Goal: Task Accomplishment & Management: Manage account settings

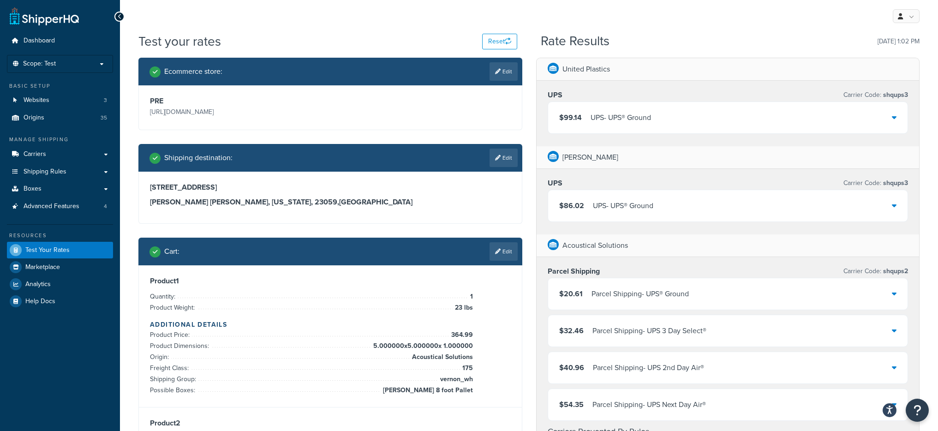
drag, startPoint x: 286, startPoint y: 109, endPoint x: 148, endPoint y: 116, distance: 138.1
click at [148, 116] on div "PRE https://acousticalsolutions.p.tomandco.uk/" at bounding box center [239, 107] width 183 height 22
copy p "https://acousticalsolutions.p.tomandco.uk/"
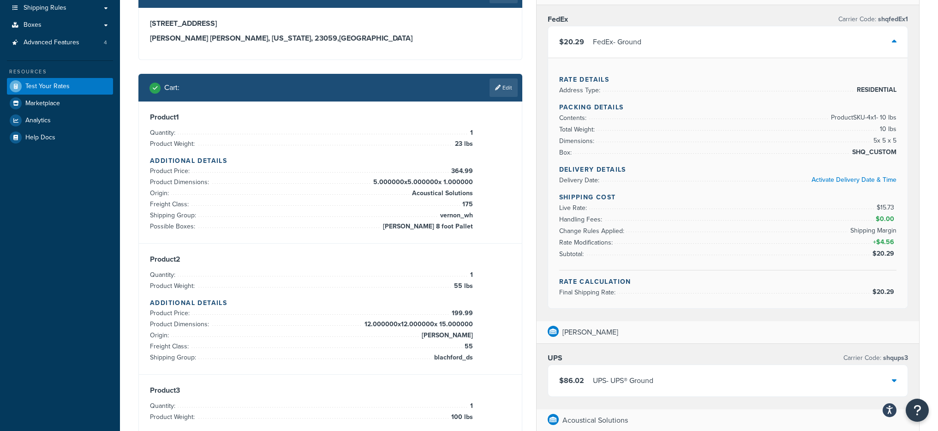
scroll to position [132, 0]
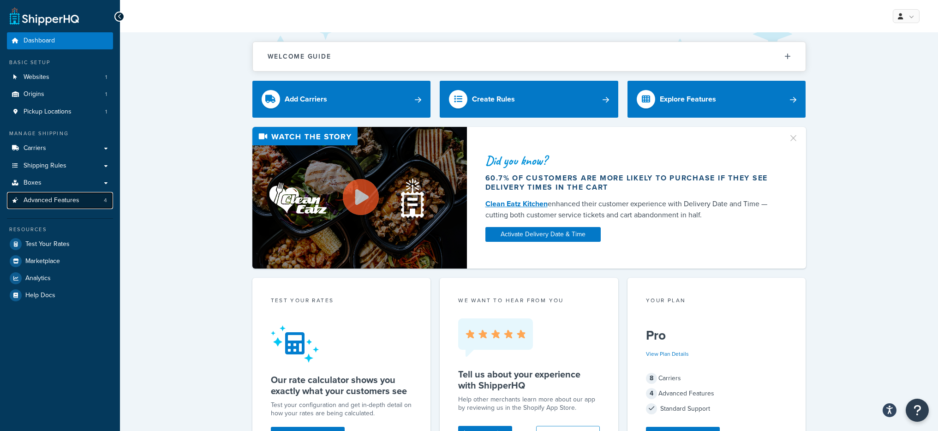
click at [70, 193] on link "Advanced Features 4" at bounding box center [60, 200] width 106 height 17
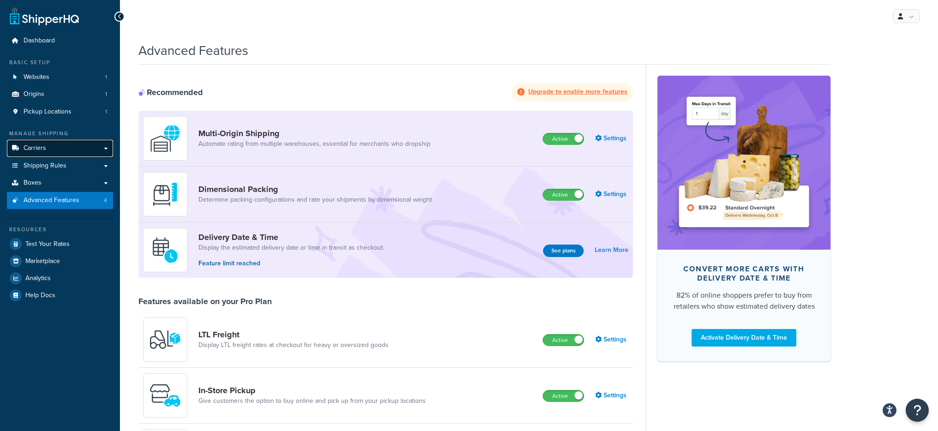
click at [63, 147] on link "Carriers" at bounding box center [60, 148] width 106 height 17
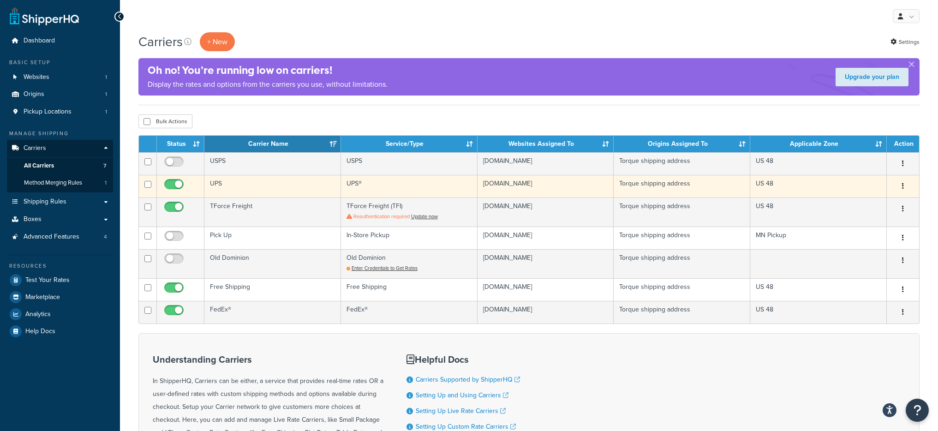
click at [348, 183] on td "UPS®" at bounding box center [409, 186] width 137 height 23
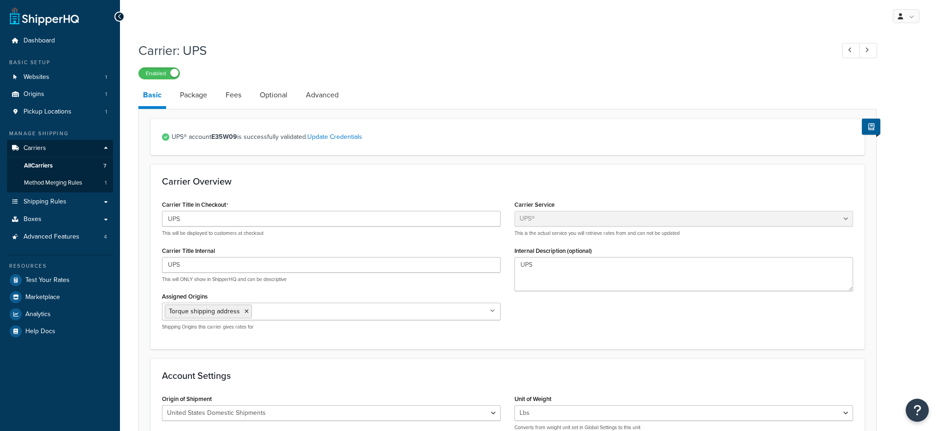
select select "ups"
click at [261, 97] on link "Optional" at bounding box center [273, 95] width 37 height 22
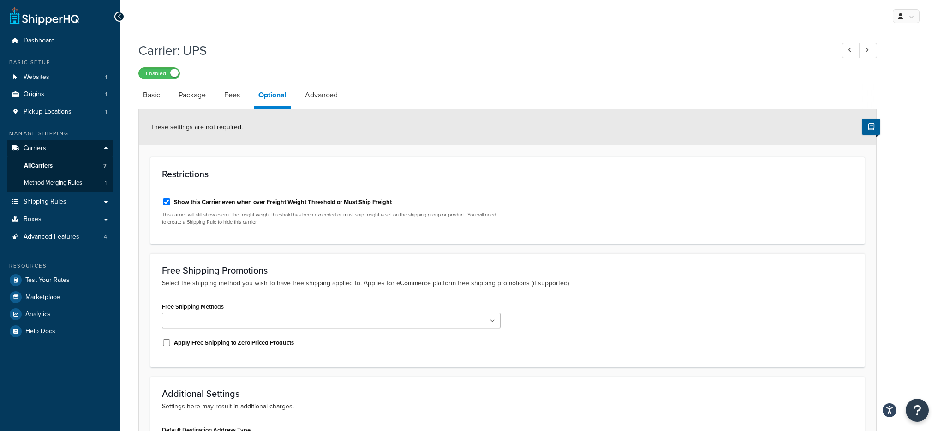
select select "ups"
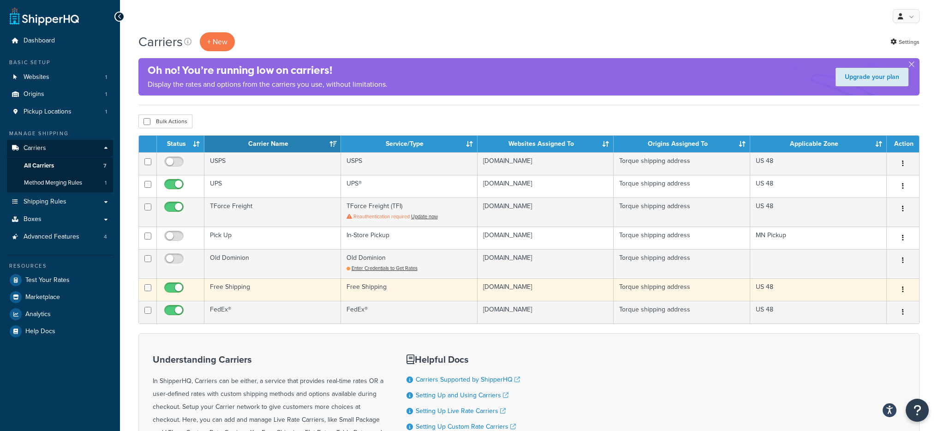
click at [268, 290] on td "Free Shipping" at bounding box center [272, 289] width 137 height 23
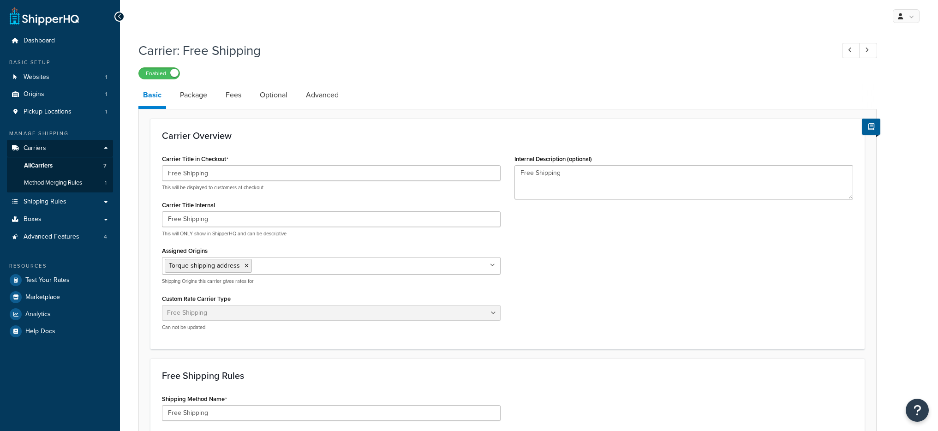
select select "free"
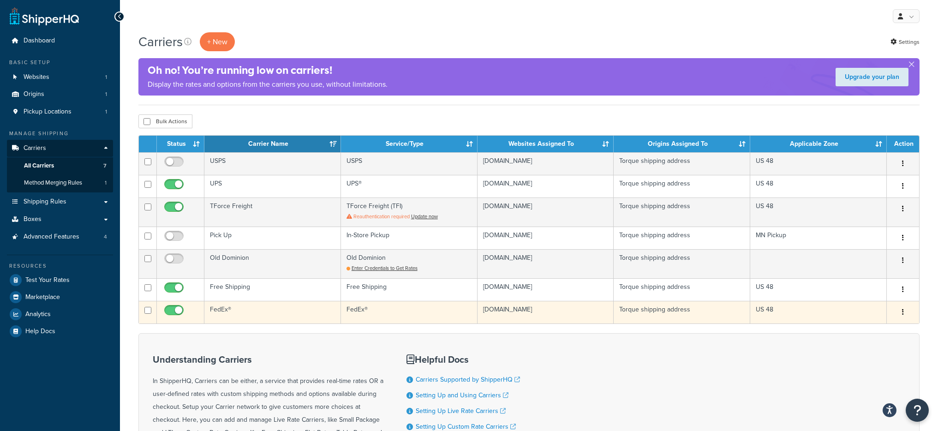
click at [257, 310] on td "FedEx®" at bounding box center [272, 312] width 137 height 23
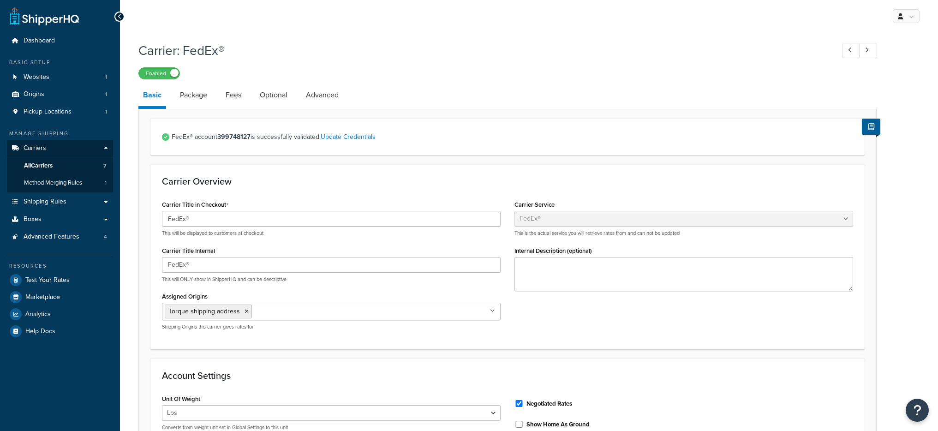
select select "fedEx"
select select "REGULAR_PICKUP"
select select "YOUR_PACKAGING"
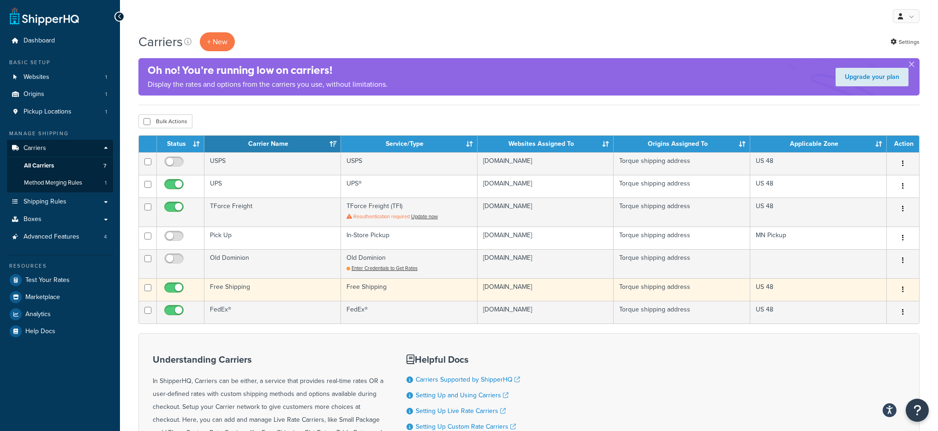
click at [276, 293] on td "Free Shipping" at bounding box center [272, 289] width 137 height 23
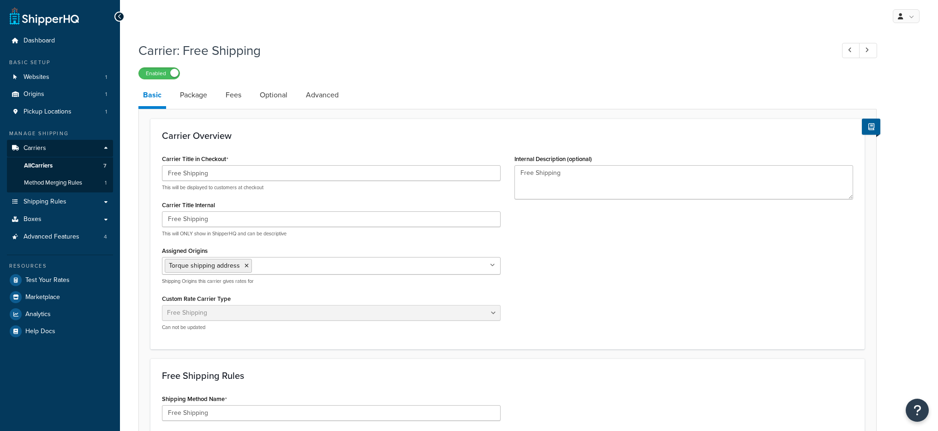
select select "free"
click at [198, 104] on link "Package" at bounding box center [193, 95] width 36 height 22
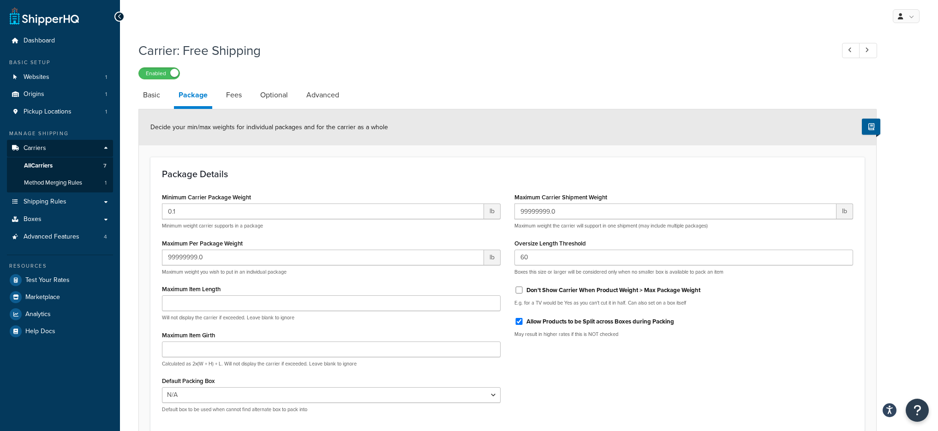
click at [217, 99] on li "Package" at bounding box center [198, 96] width 48 height 25
click at [245, 98] on link "Fees" at bounding box center [233, 95] width 25 height 22
select select "AFTER"
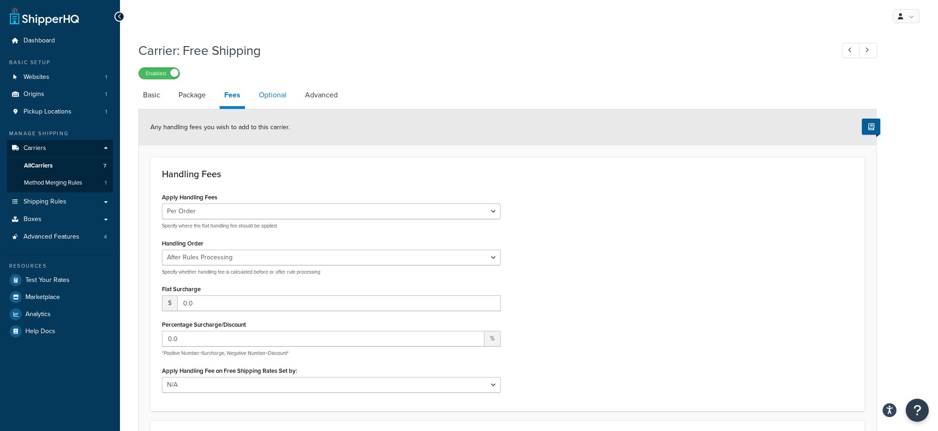
click at [274, 102] on link "Optional" at bounding box center [272, 95] width 37 height 22
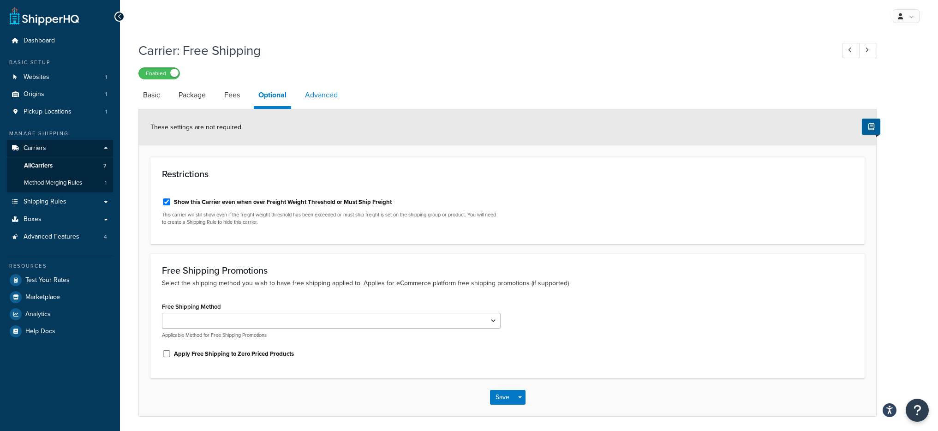
click at [336, 96] on link "Advanced" at bounding box center [321, 95] width 42 height 22
select select "false"
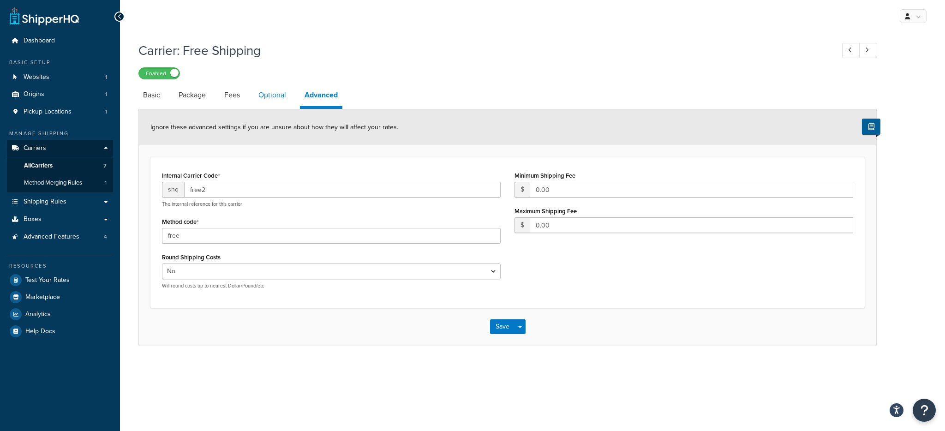
click at [268, 90] on link "Optional" at bounding box center [272, 95] width 37 height 22
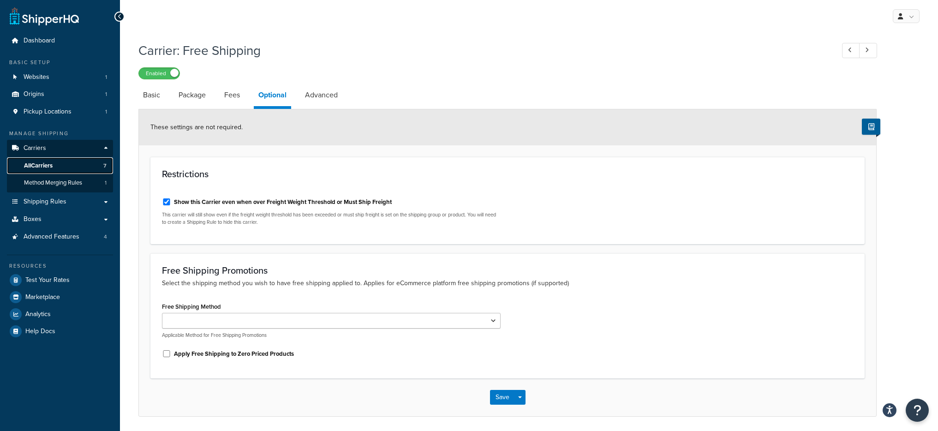
click at [72, 167] on link "All Carriers 7" at bounding box center [60, 165] width 106 height 17
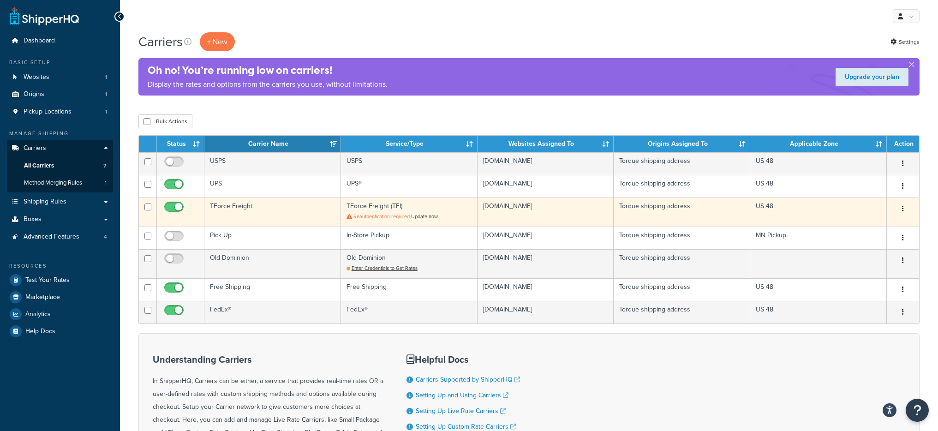
click at [259, 221] on td "TForce Freight" at bounding box center [272, 211] width 137 height 29
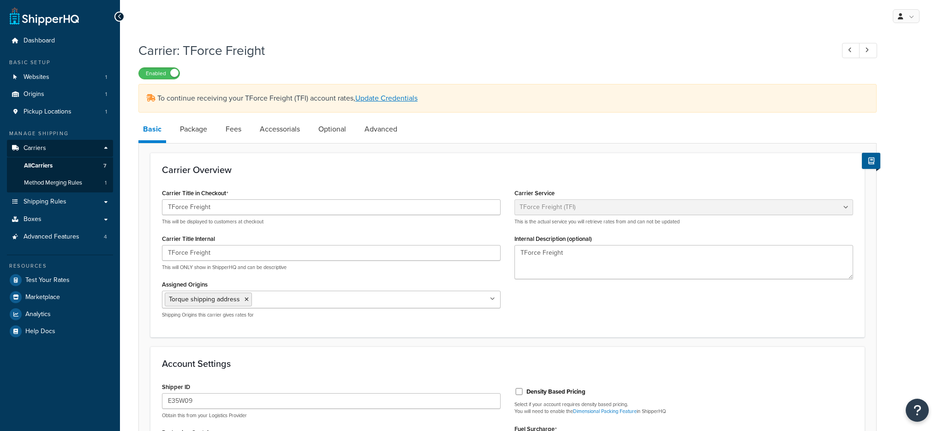
select select "upsFreight"
click at [321, 128] on link "Optional" at bounding box center [332, 129] width 37 height 22
select select "55"
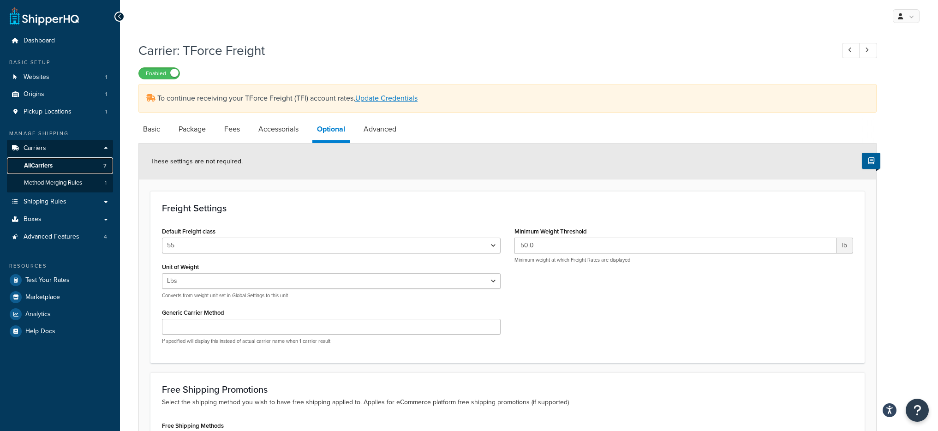
click at [60, 167] on link "All Carriers 7" at bounding box center [60, 165] width 106 height 17
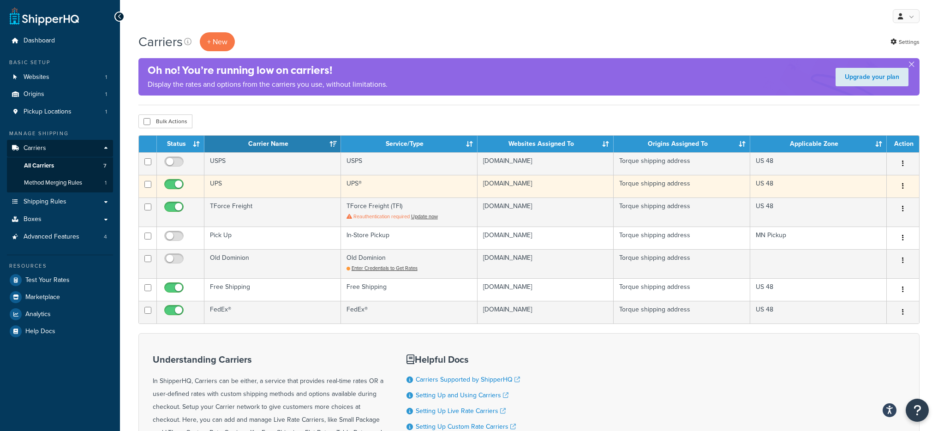
click at [255, 185] on td "UPS" at bounding box center [272, 186] width 137 height 23
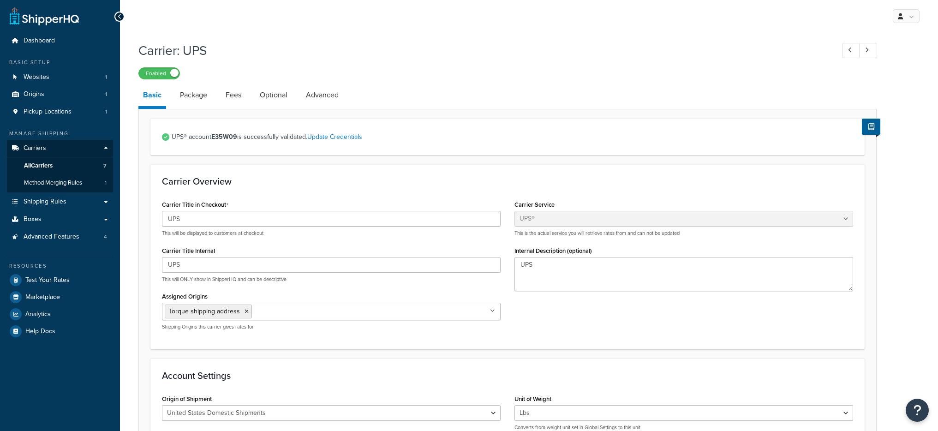
select select "ups"
click at [269, 102] on link "Optional" at bounding box center [273, 95] width 37 height 22
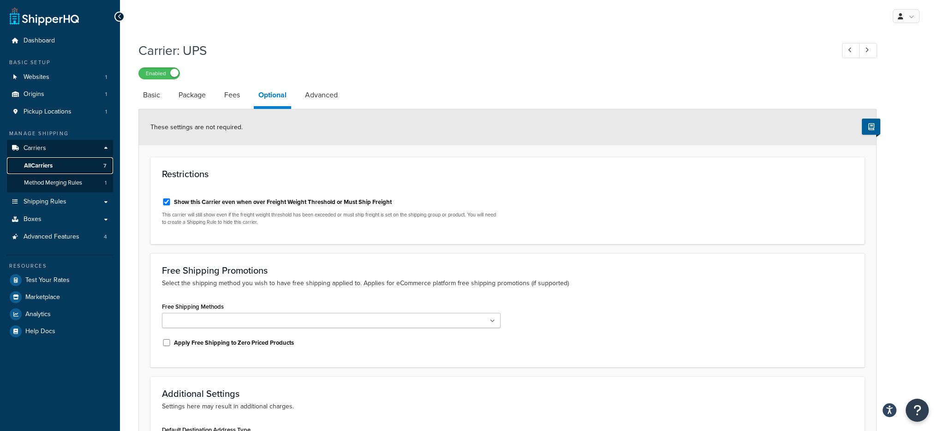
click at [59, 161] on link "All Carriers 7" at bounding box center [60, 165] width 106 height 17
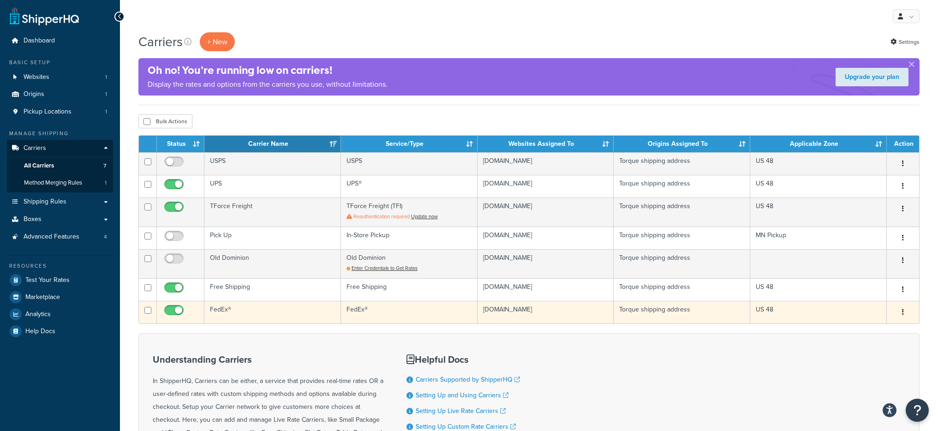
click at [299, 311] on td "FedEx®" at bounding box center [272, 312] width 137 height 23
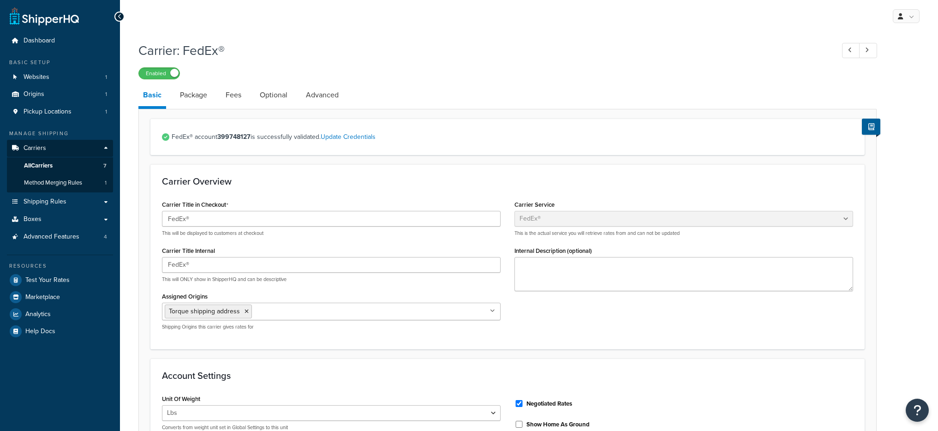
select select "fedEx"
select select "REGULAR_PICKUP"
select select "YOUR_PACKAGING"
click at [264, 104] on link "Optional" at bounding box center [273, 95] width 37 height 22
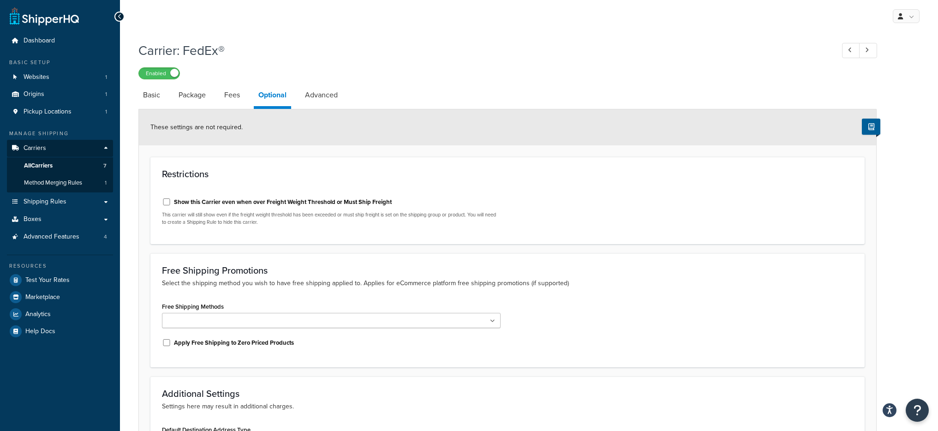
click at [318, 99] on link "Advanced" at bounding box center [321, 95] width 42 height 22
select select "false"
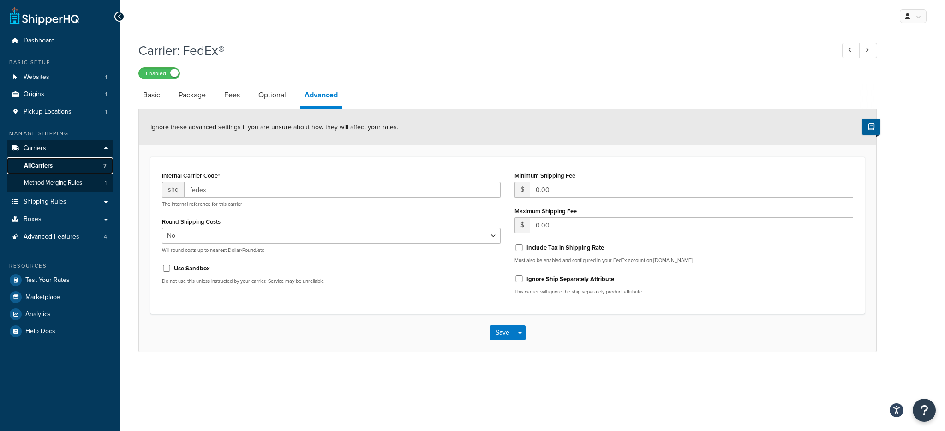
click at [79, 169] on link "All Carriers 7" at bounding box center [60, 165] width 106 height 17
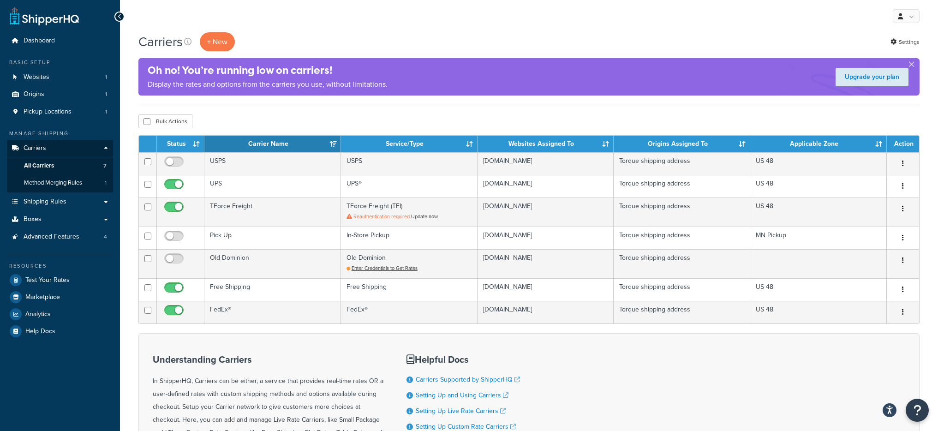
click at [888, 46] on div "Carriers + New Settings" at bounding box center [528, 41] width 781 height 19
click at [894, 42] on icon at bounding box center [893, 42] width 6 height 6
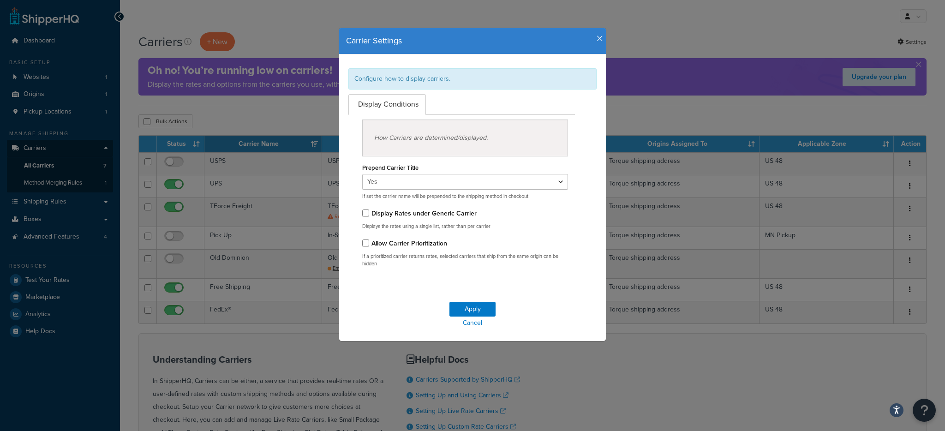
click at [595, 45] on h4 "Carrier Settings" at bounding box center [472, 41] width 253 height 12
click at [597, 37] on icon "button" at bounding box center [600, 39] width 6 height 8
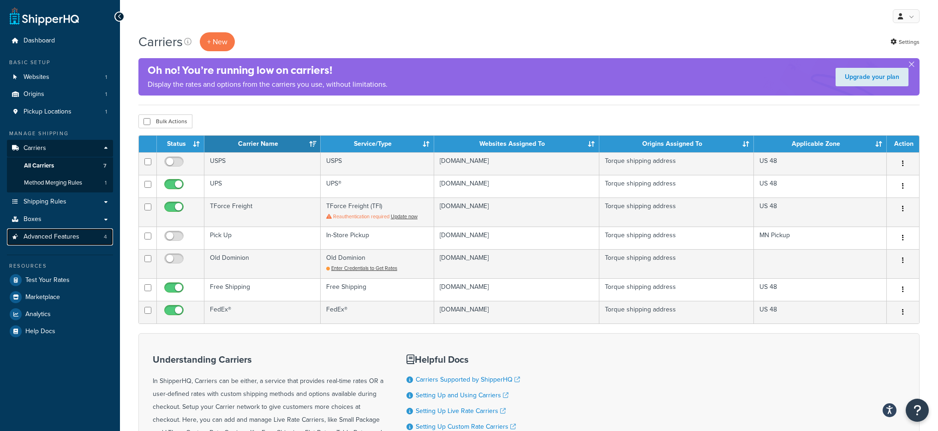
click at [72, 235] on span "Advanced Features" at bounding box center [52, 237] width 56 height 8
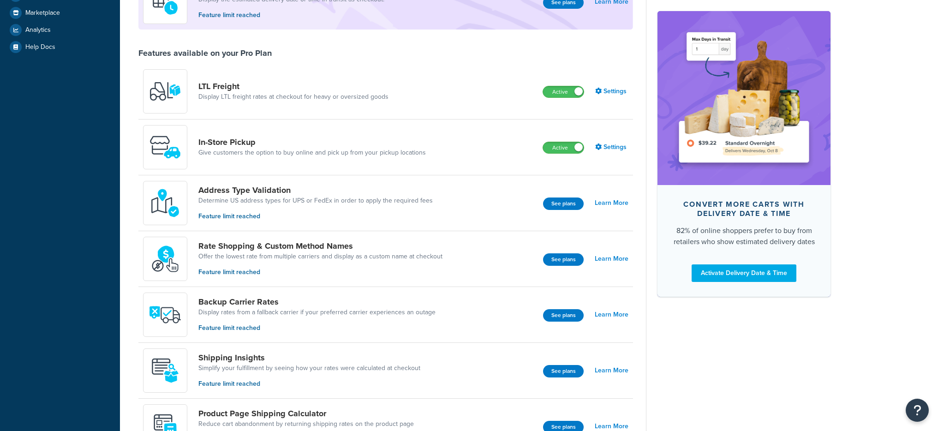
scroll to position [260, 0]
